Goal: Information Seeking & Learning: Compare options

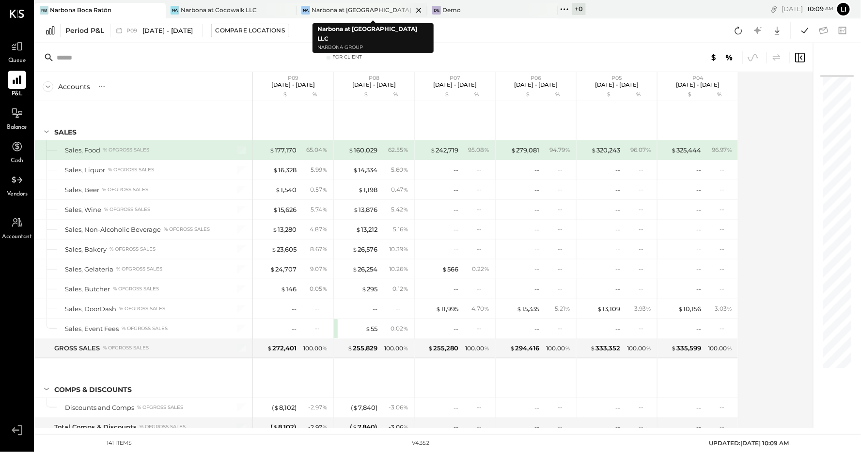
click at [351, 7] on div "Narbona at [GEOGRAPHIC_DATA] LLC" at bounding box center [361, 10] width 101 height 8
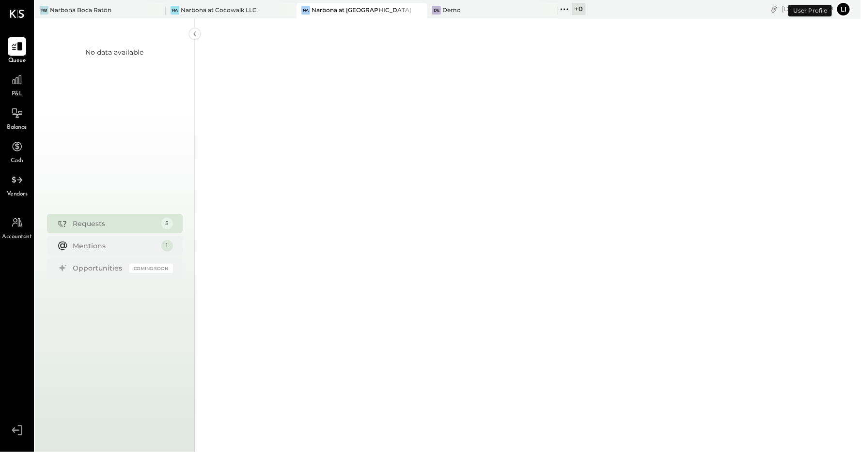
click at [26, 76] on div "P&L" at bounding box center [17, 85] width 18 height 28
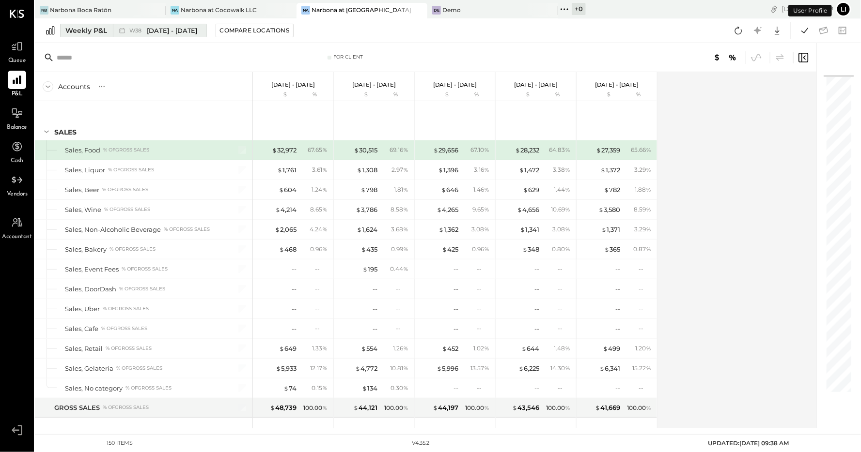
click at [85, 36] on button "Weekly P&L W38 [DATE] - [DATE]" at bounding box center [133, 31] width 147 height 14
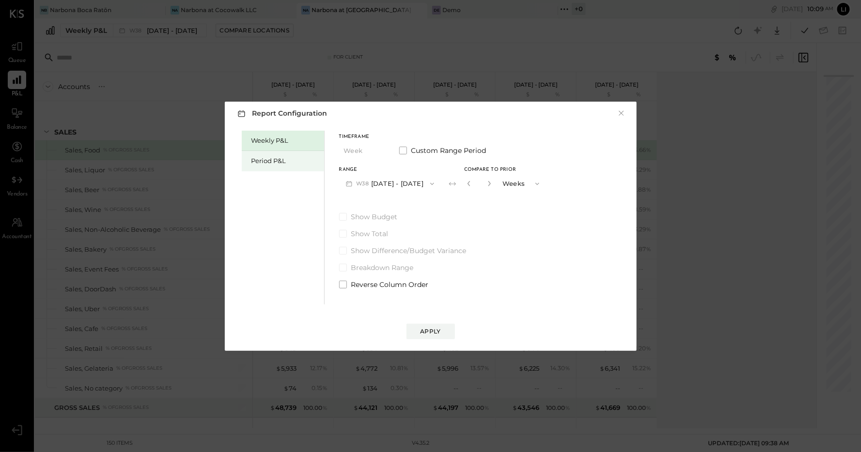
click at [257, 163] on div "Period P&L" at bounding box center [285, 160] width 68 height 9
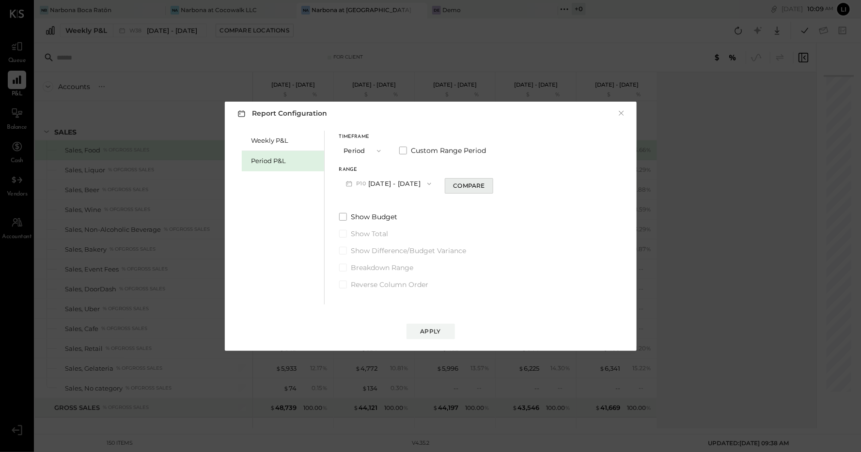
click at [481, 191] on button "Compare" at bounding box center [469, 185] width 48 height 15
click at [489, 184] on icon "button" at bounding box center [486, 184] width 6 height 6
type input "*"
click at [439, 331] on div "Apply" at bounding box center [430, 331] width 20 height 8
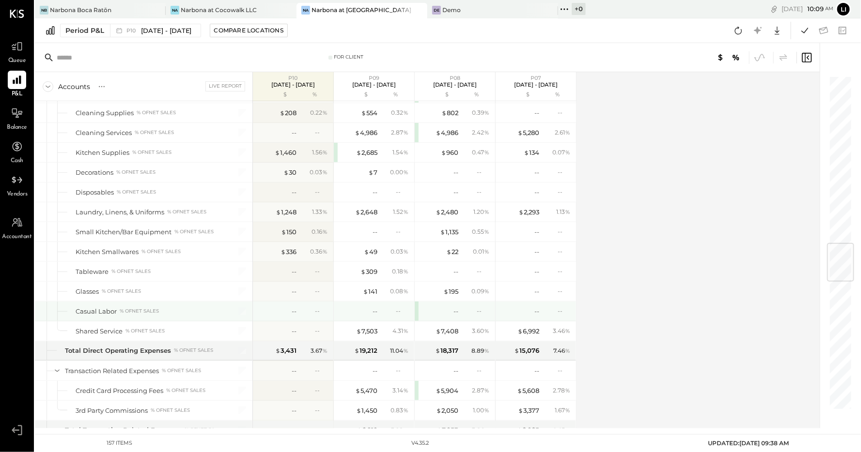
scroll to position [1345, 0]
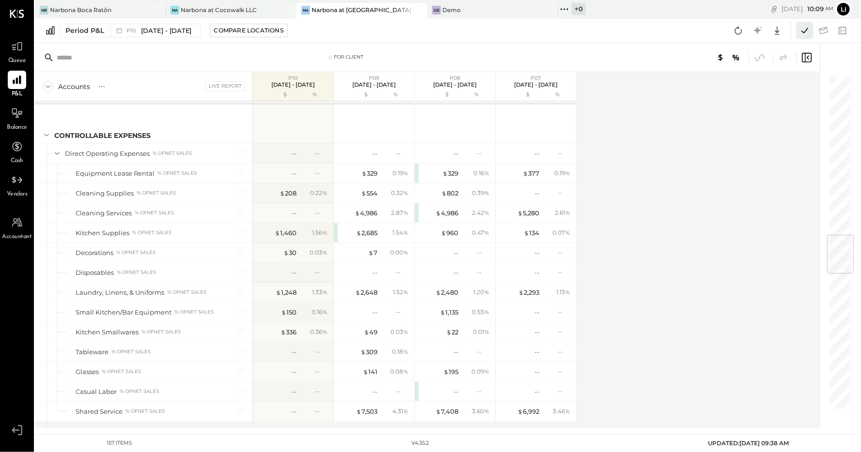
click at [798, 33] on icon at bounding box center [804, 30] width 13 height 13
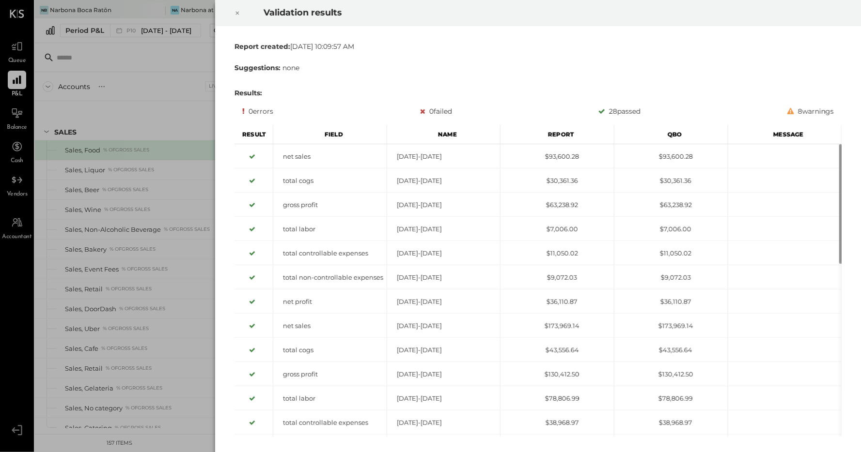
click at [241, 11] on div at bounding box center [237, 13] width 21 height 27
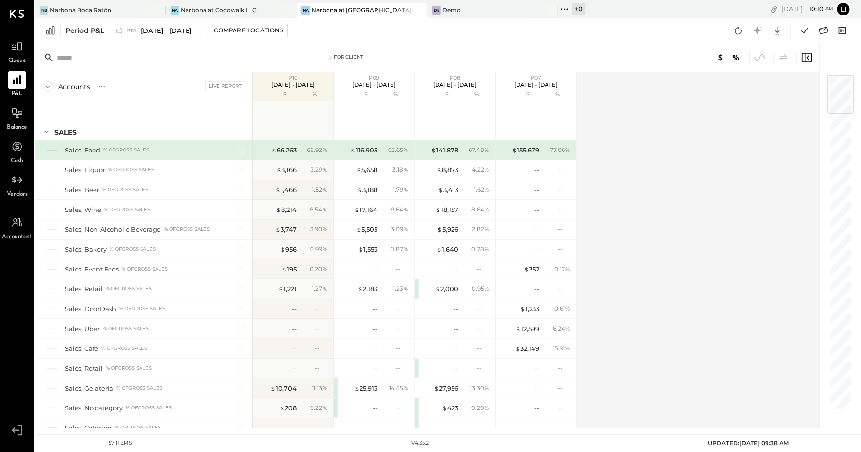
click at [217, 18] on div "Period P&L P10 [DATE] - [DATE] Compare Locations Google Sheets Excel" at bounding box center [448, 30] width 826 height 25
click at [216, 16] on div "Na Narbona at Cocowalk LLC" at bounding box center [231, 10] width 131 height 15
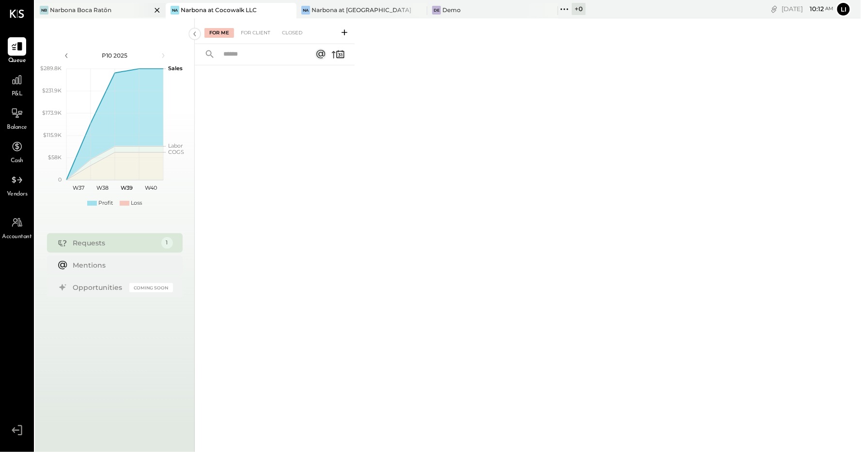
click at [77, 9] on div "Narbona Boca Ratōn" at bounding box center [80, 10] width 61 height 8
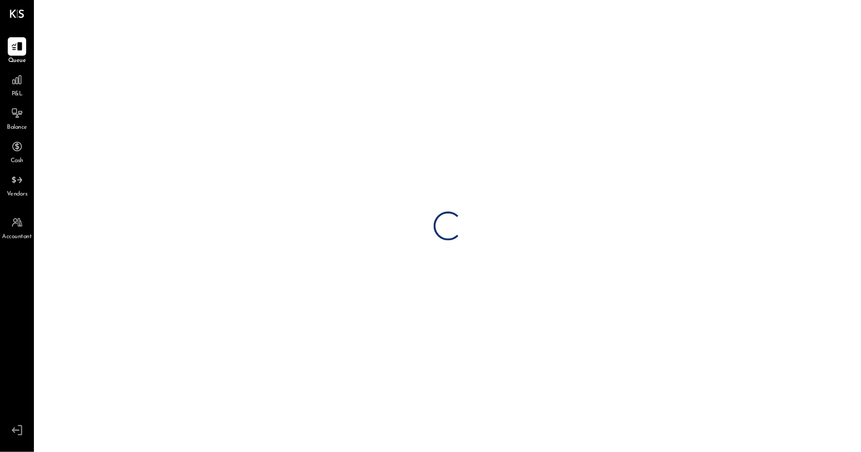
click at [10, 96] on div "P&L" at bounding box center [17, 85] width 18 height 28
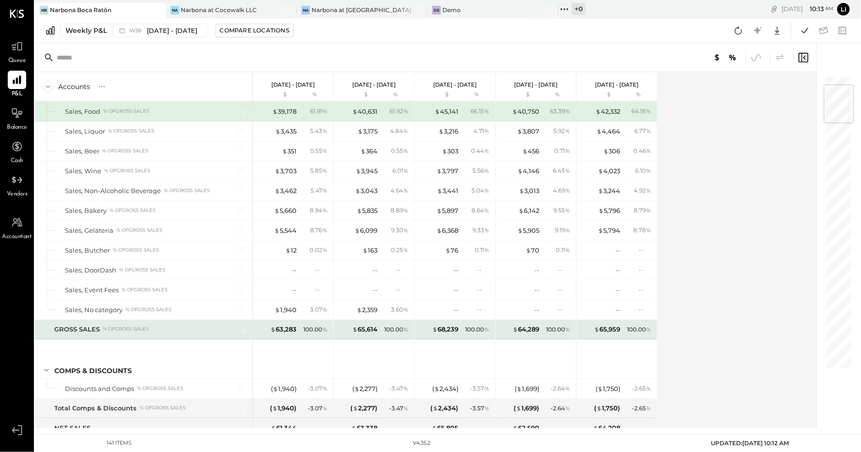
scroll to position [112, 0]
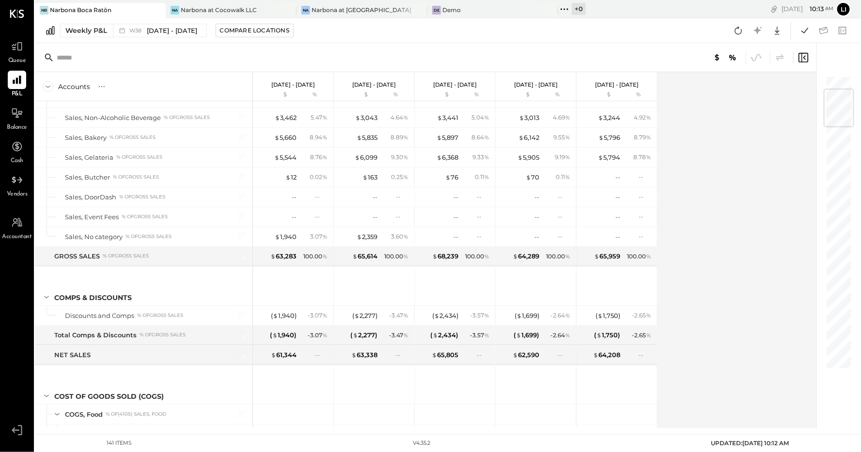
click at [91, 37] on div "Weekly P&L W38 [DATE] - [DATE] Compare Locations Google Sheets Excel" at bounding box center [448, 30] width 826 height 25
click at [83, 31] on div "Weekly P&L" at bounding box center [86, 31] width 42 height 10
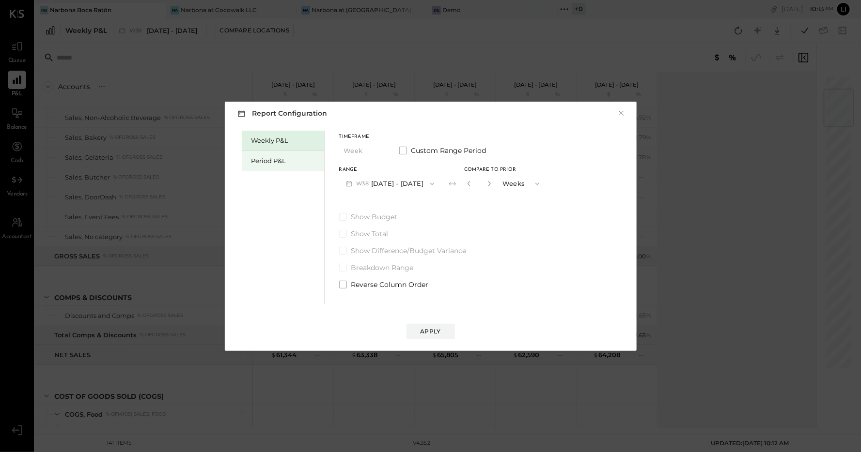
click at [275, 169] on div "Period P&L" at bounding box center [283, 161] width 82 height 20
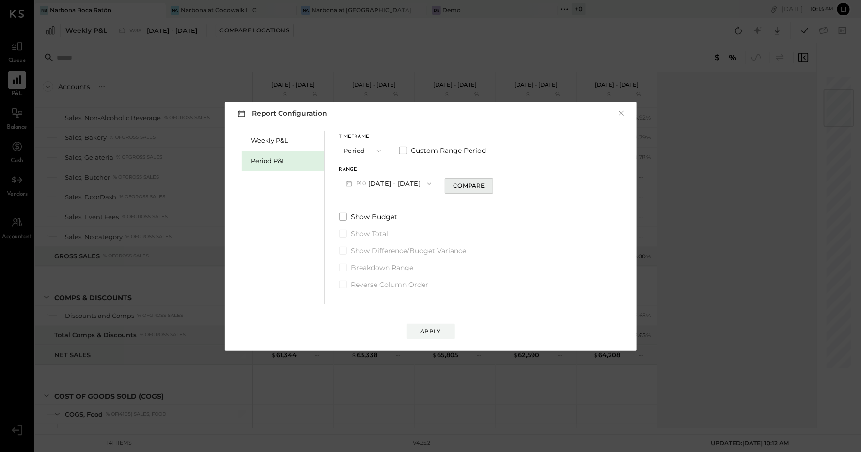
click at [483, 184] on div "Compare" at bounding box center [468, 186] width 31 height 8
click at [489, 185] on icon "button" at bounding box center [486, 184] width 6 height 6
type input "*"
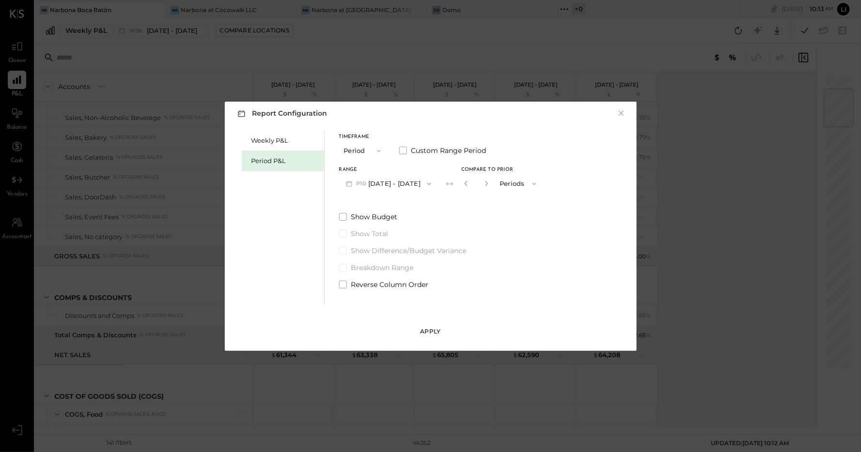
click at [428, 334] on div "Apply" at bounding box center [430, 331] width 20 height 8
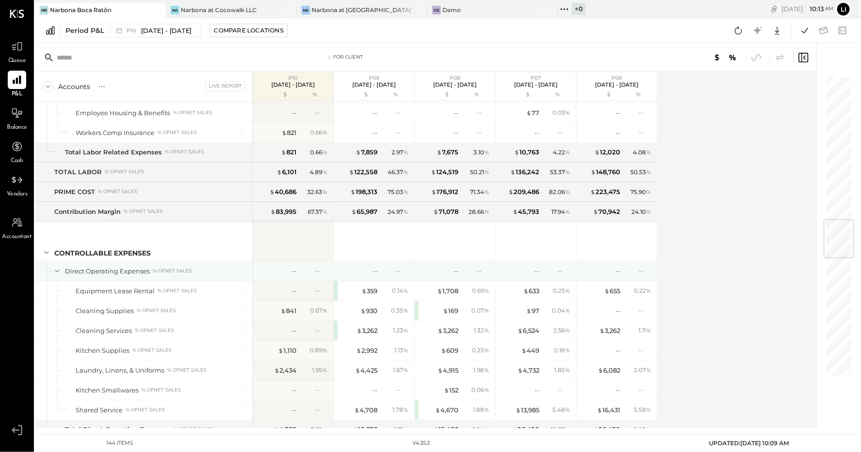
scroll to position [1211, 0]
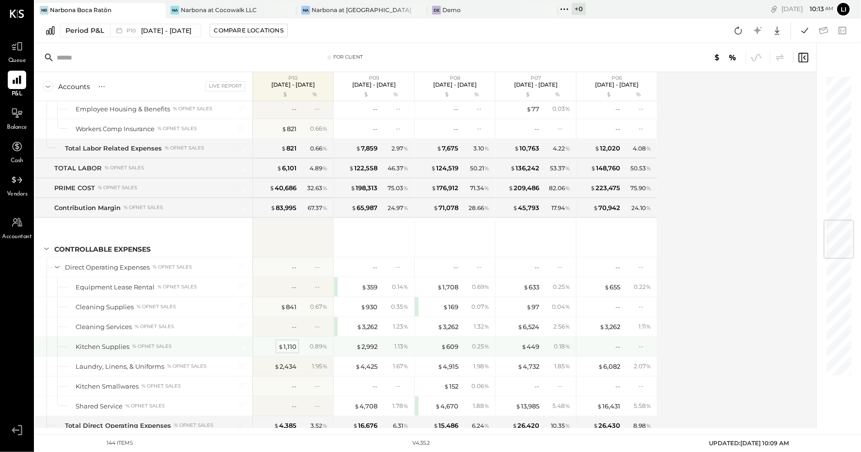
click at [291, 342] on div "$ 1,110" at bounding box center [287, 346] width 18 height 9
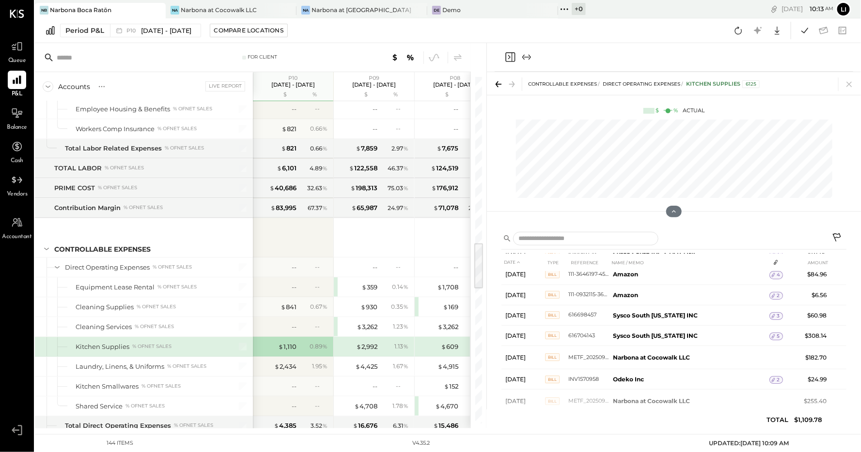
scroll to position [85, 0]
